Goal: Information Seeking & Learning: Learn about a topic

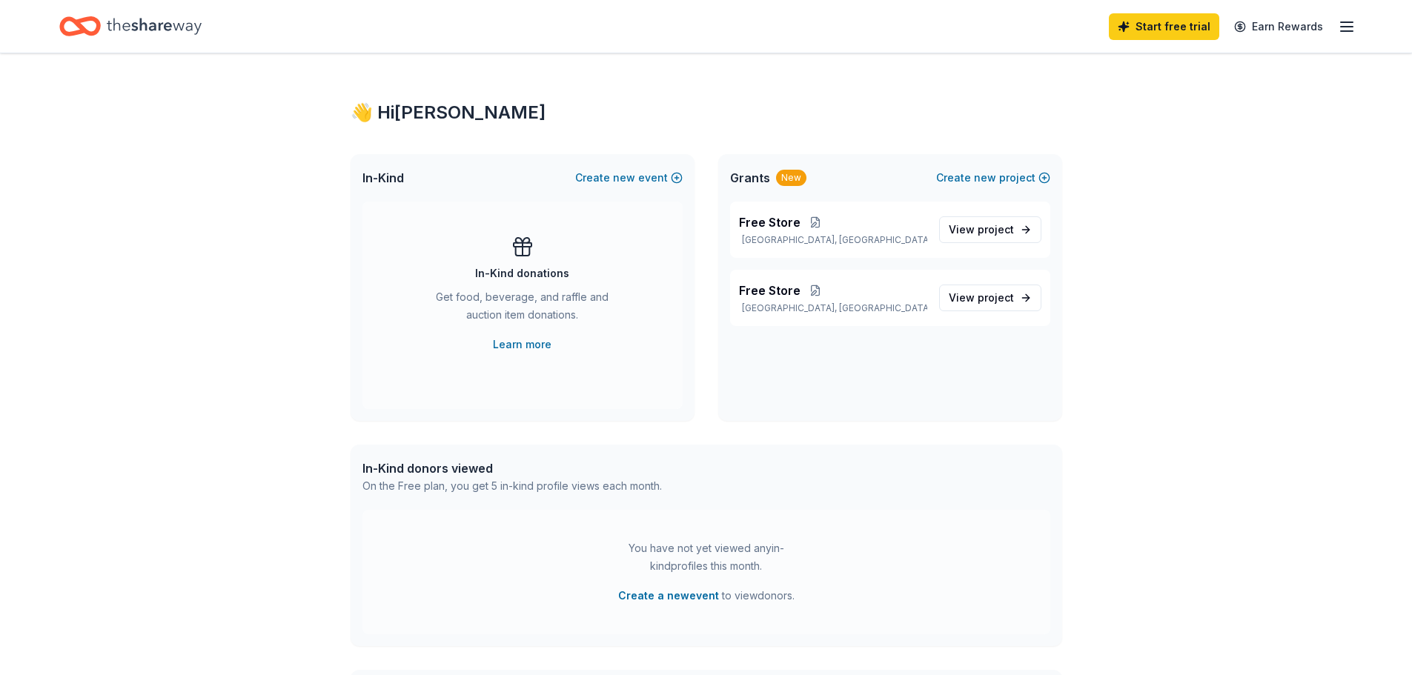
click at [156, 32] on icon "Home" at bounding box center [154, 26] width 95 height 30
click at [145, 24] on icon "Home" at bounding box center [154, 26] width 95 height 16
click at [1346, 31] on line "button" at bounding box center [1347, 31] width 12 height 0
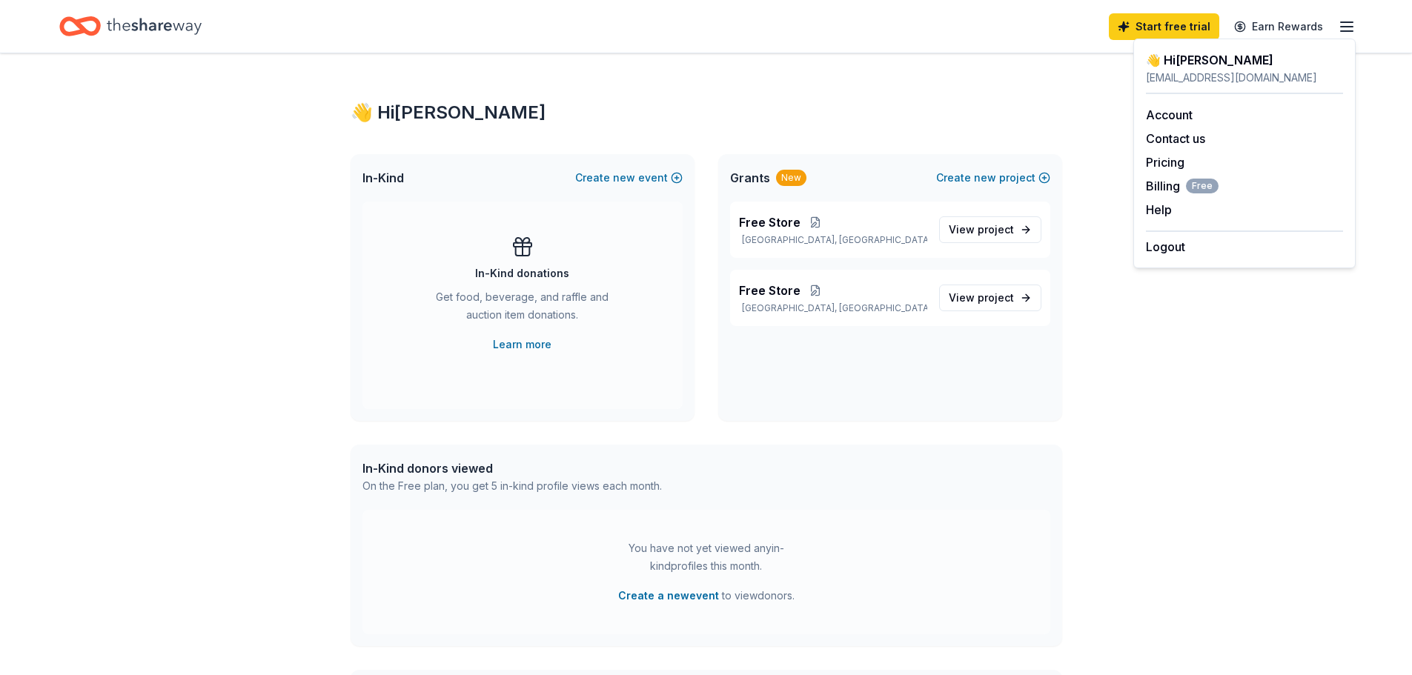
drag, startPoint x: 914, startPoint y: 391, endPoint x: 709, endPoint y: 296, distance: 226.5
click at [913, 391] on div "Free Store Detroit, MI View project Free Store Detroit, MI View project" at bounding box center [890, 311] width 344 height 219
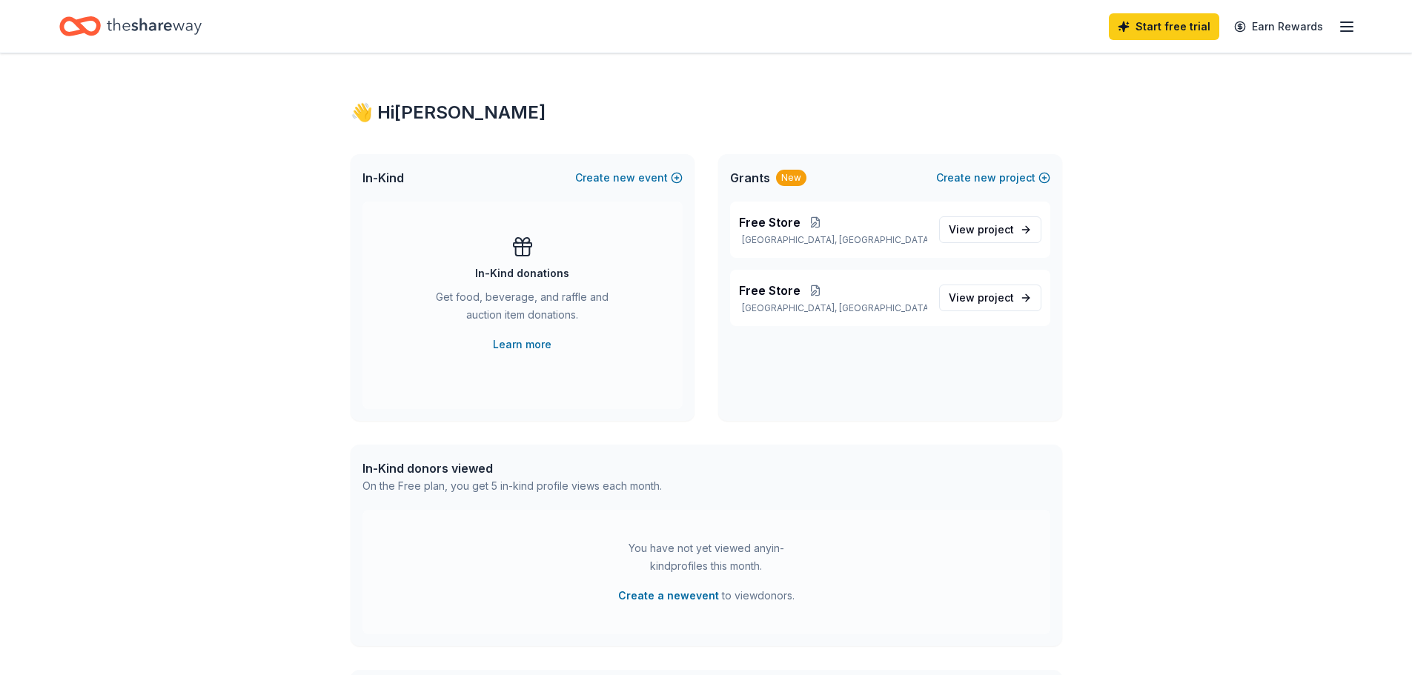
click at [795, 180] on div "New" at bounding box center [791, 178] width 30 height 16
click at [756, 178] on span "Grants" at bounding box center [750, 178] width 40 height 18
click at [790, 218] on span "Free Store" at bounding box center [770, 223] width 62 height 18
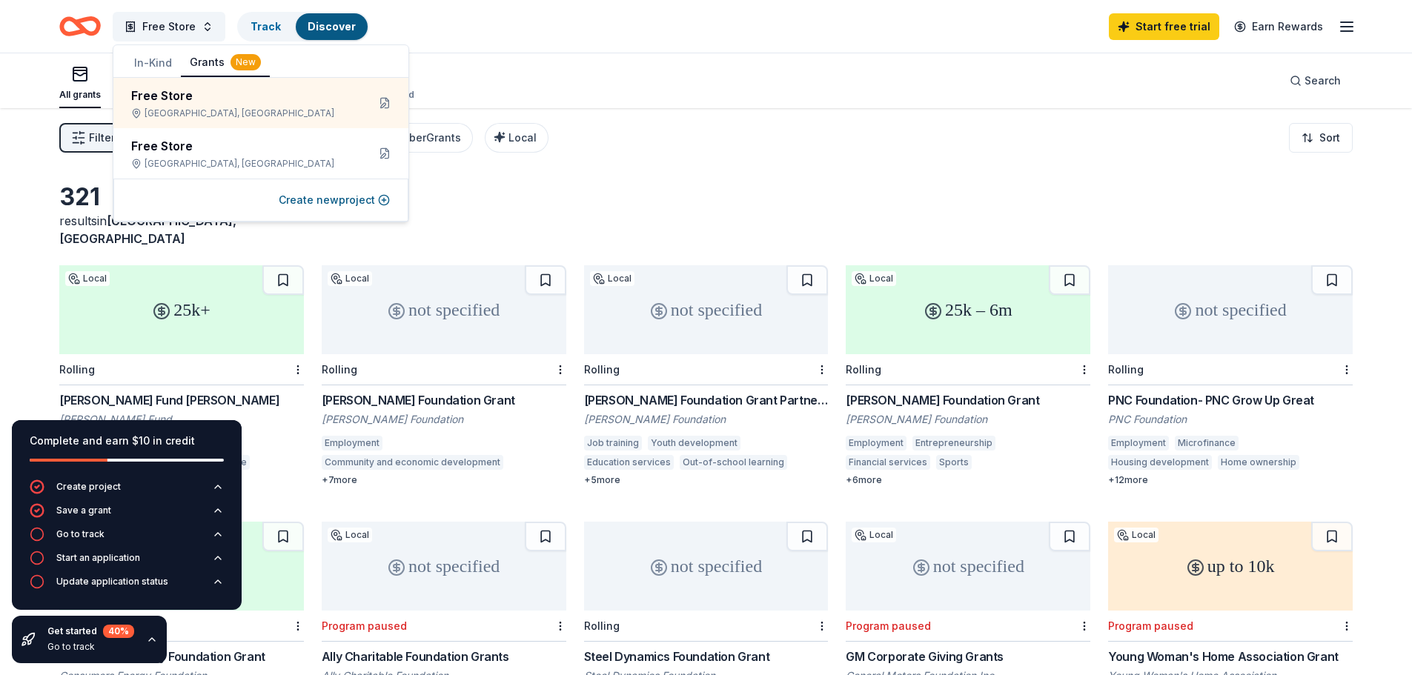
click at [19, 176] on div "321 results in Detroit, MI 25k+ Local Rolling McGregor Fund Grant McGregor Fund…" at bounding box center [706, 484] width 1412 height 753
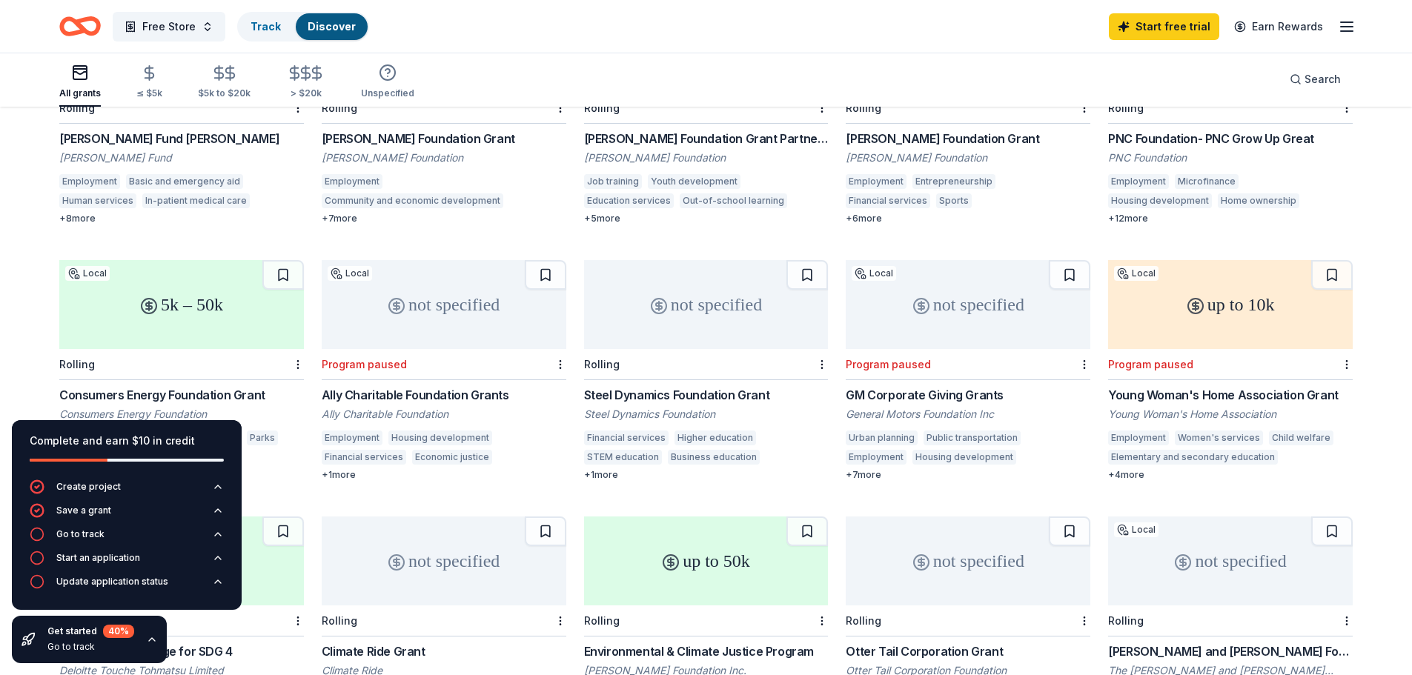
scroll to position [371, 0]
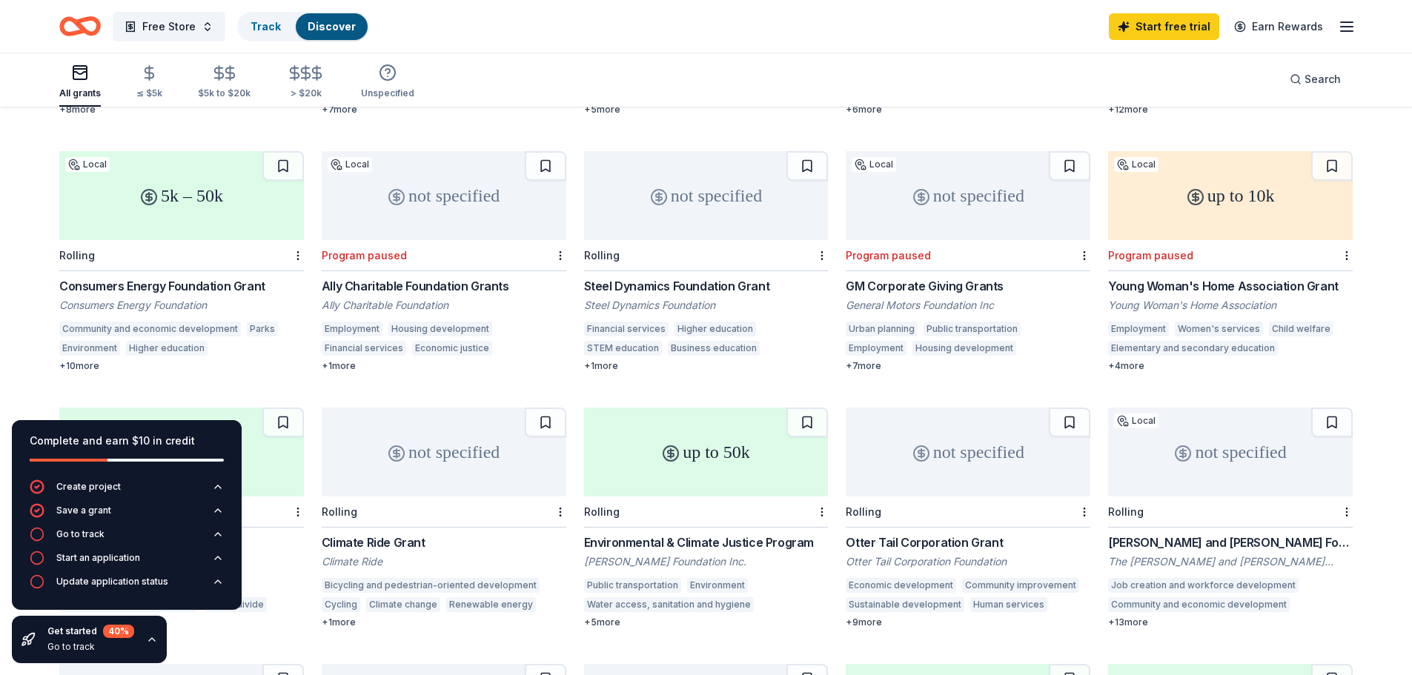
click at [1280, 277] on div "Young Woman's Home Association Grant" at bounding box center [1230, 286] width 245 height 18
click at [940, 322] on div "Public transportation" at bounding box center [972, 329] width 97 height 15
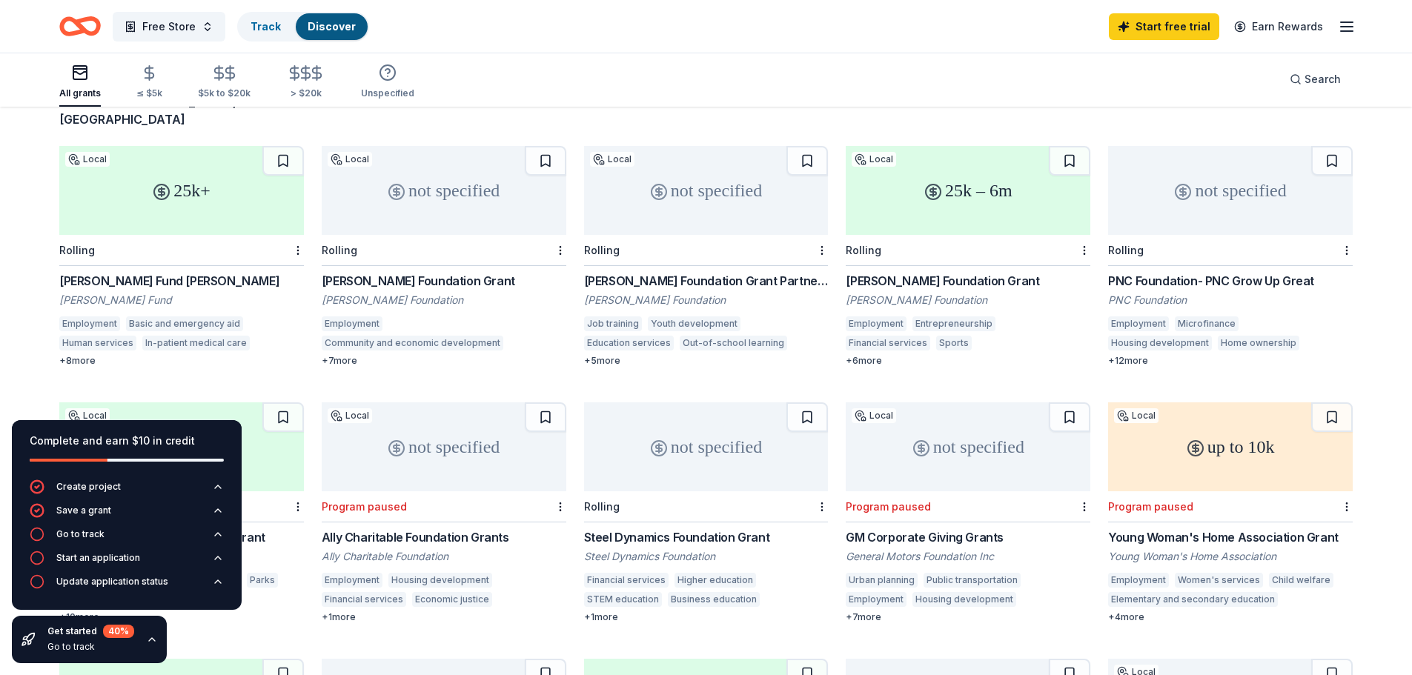
scroll to position [0, 0]
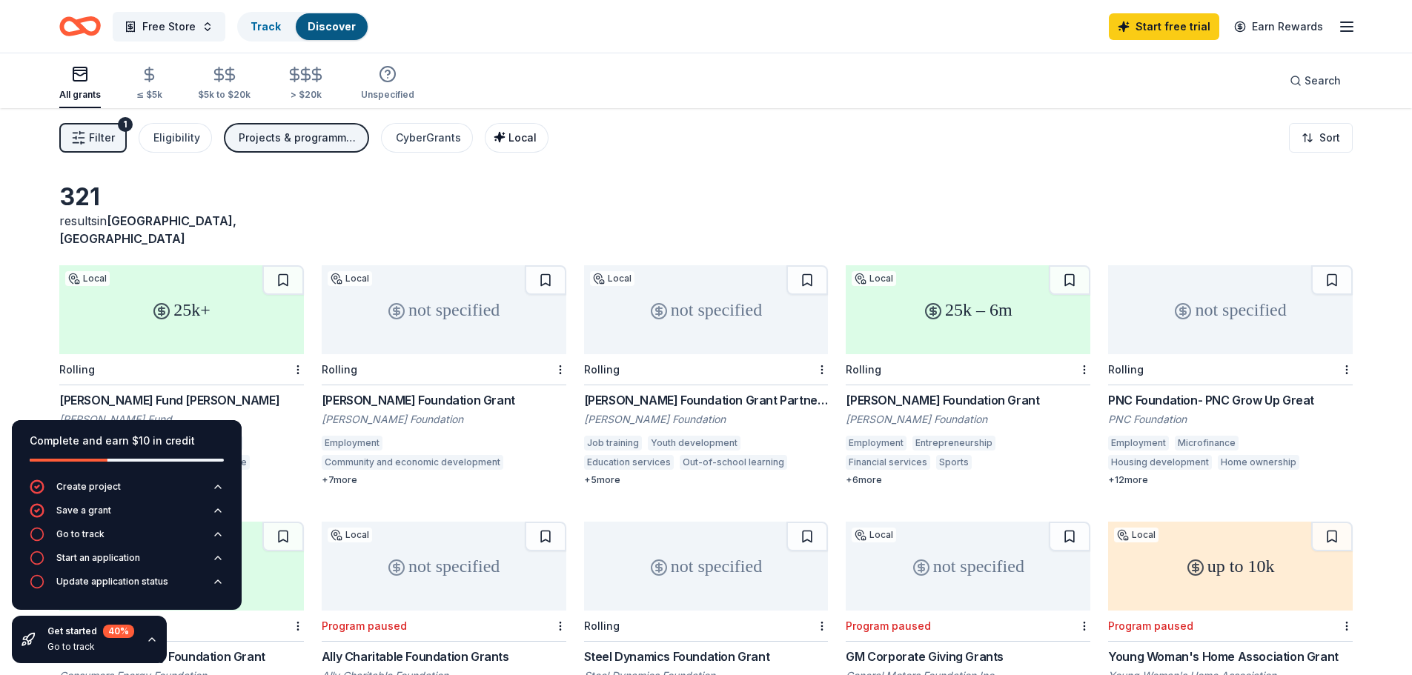
click at [522, 140] on span "Local" at bounding box center [523, 137] width 28 height 13
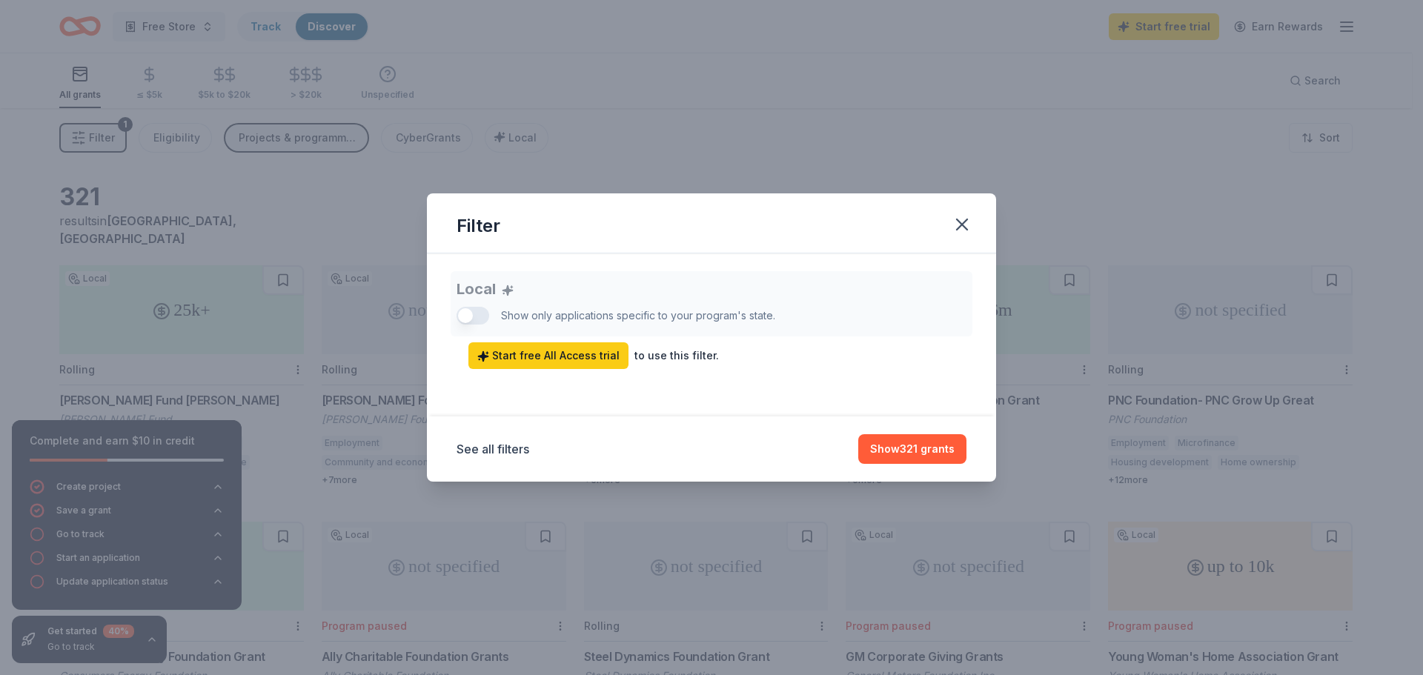
click at [477, 318] on div "Local Show only applications specific to your program's state. Start free All A…" at bounding box center [712, 320] width 510 height 98
click at [524, 359] on span "Start free All Access trial" at bounding box center [548, 356] width 142 height 18
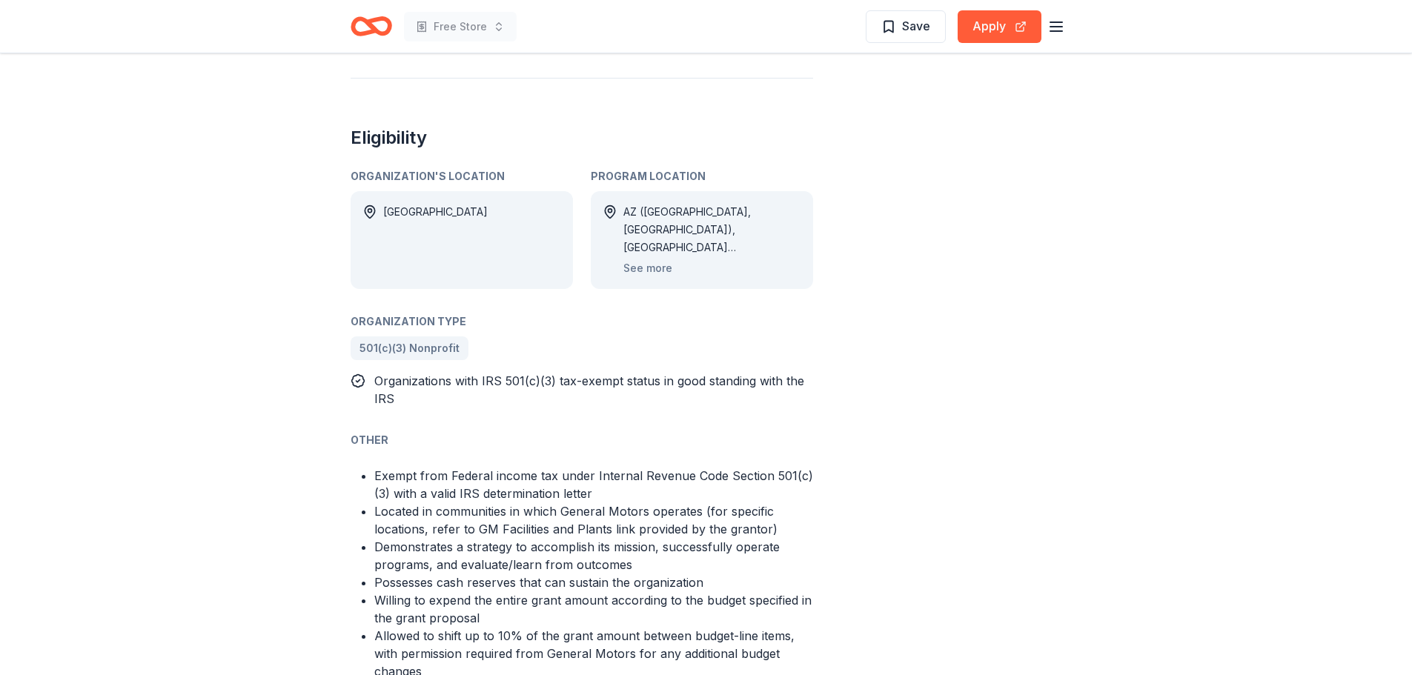
scroll to position [297, 0]
